Goal: Task Accomplishment & Management: Manage account settings

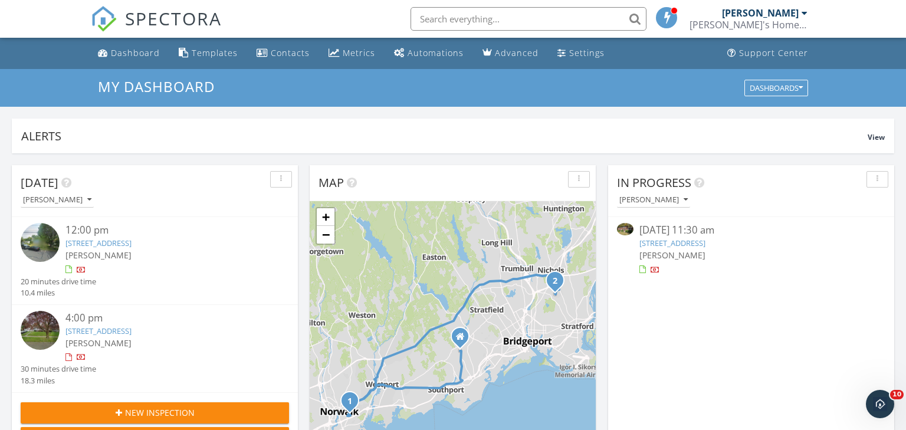
click at [678, 240] on link "30 Park Rd, Oxford, CT 06478" at bounding box center [673, 243] width 66 height 11
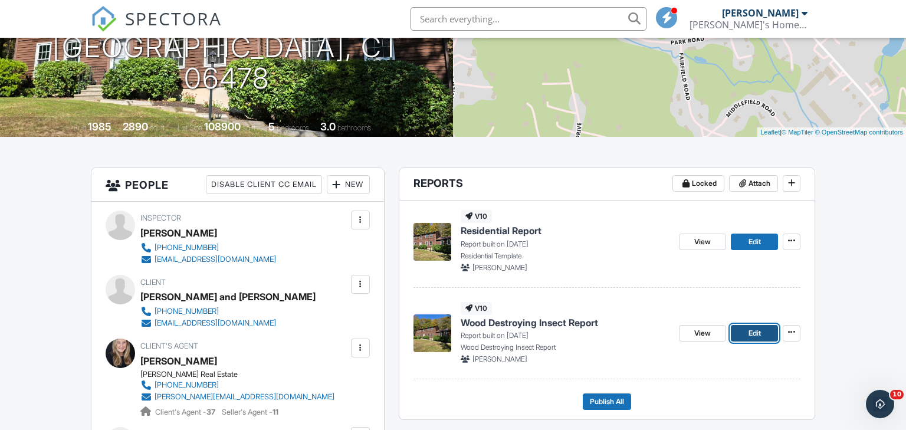
click at [749, 332] on span "Edit" at bounding box center [755, 333] width 12 height 12
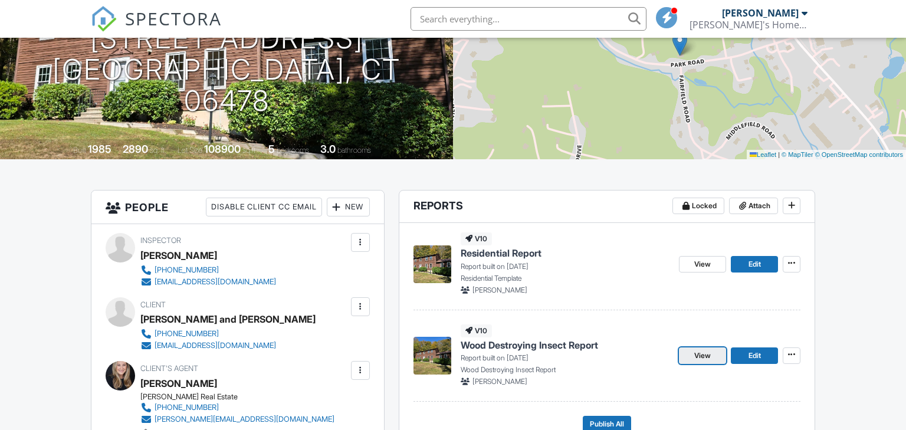
click at [707, 356] on span "View" at bounding box center [702, 356] width 17 height 12
click at [746, 266] on link "Edit" at bounding box center [754, 264] width 47 height 17
